Goal: Find specific page/section: Find specific page/section

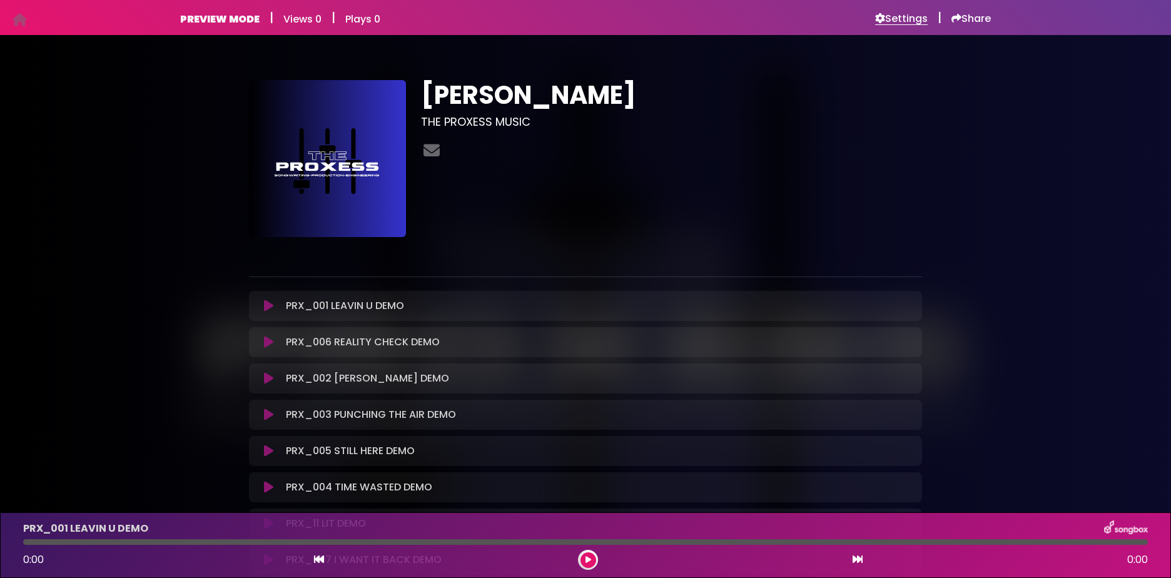
click at [905, 19] on h6 "Settings" at bounding box center [901, 19] width 53 height 13
click at [893, 18] on h6 "Settings" at bounding box center [901, 19] width 53 height 13
click at [886, 16] on h6 "Settings" at bounding box center [901, 19] width 53 height 13
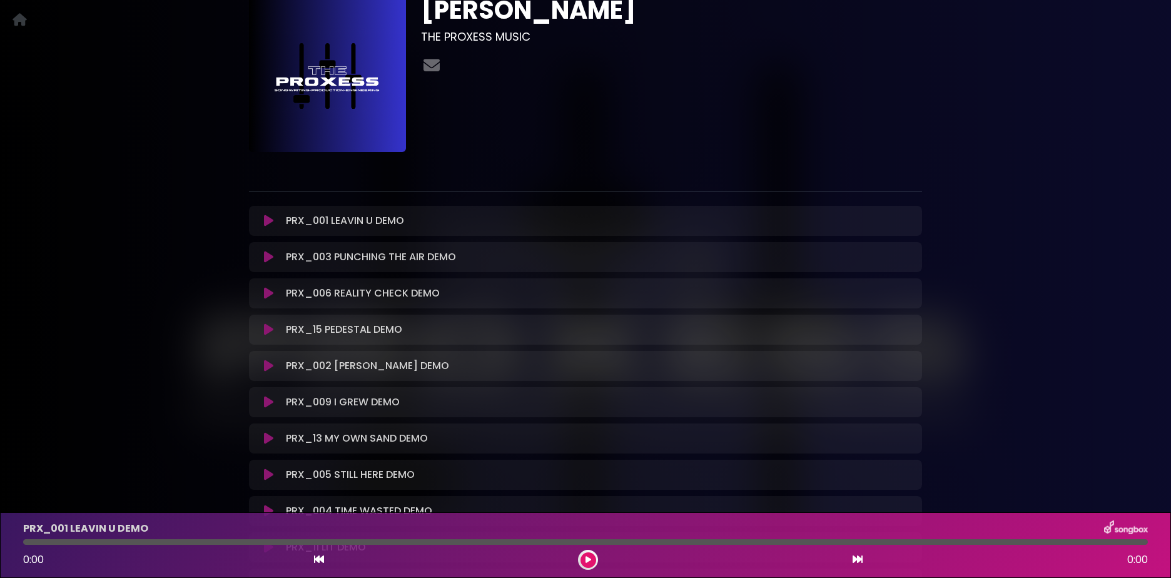
scroll to position [251, 0]
